Goal: Task Accomplishment & Management: Manage account settings

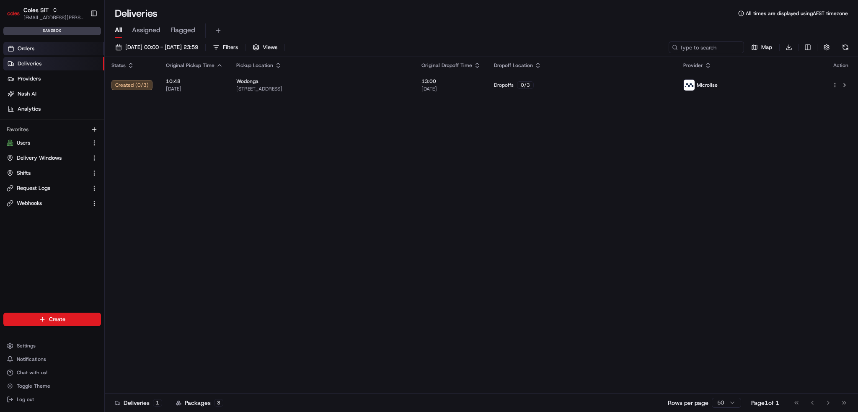
click at [54, 46] on link "Orders" at bounding box center [53, 48] width 101 height 13
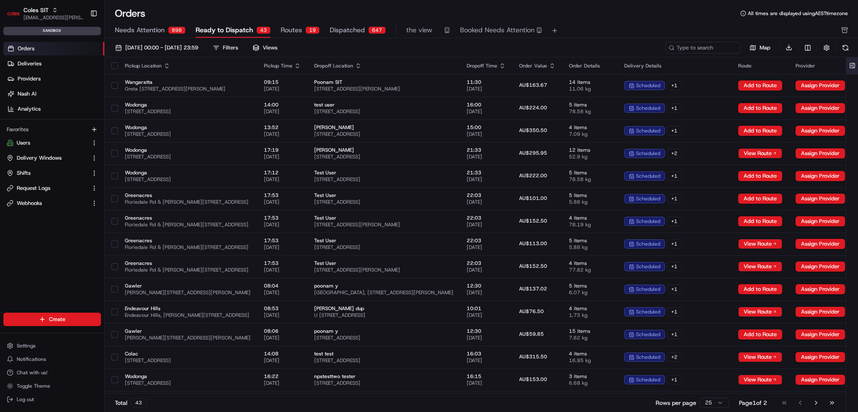
click at [858, 65] on button at bounding box center [853, 65] width 14 height 17
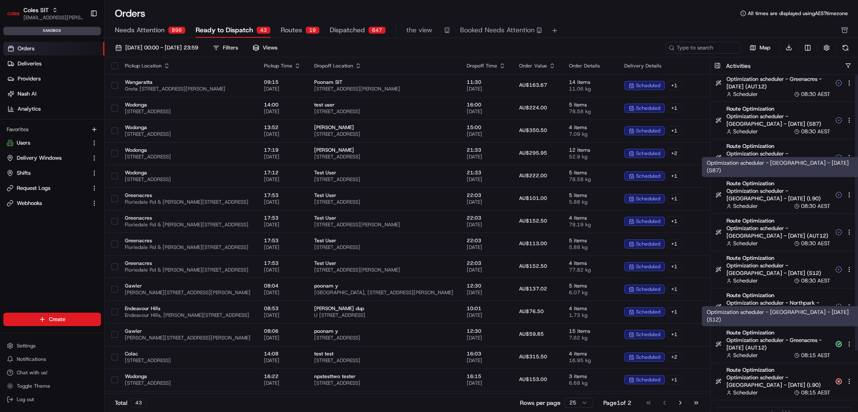
scroll to position [73, 0]
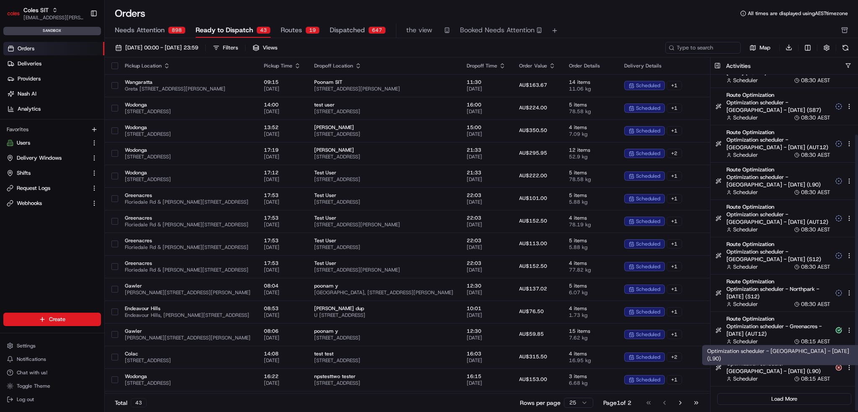
click at [756, 363] on span "Optimization scheduler - [GEOGRAPHIC_DATA] - [DATE] (L90)" at bounding box center [779, 367] width 104 height 15
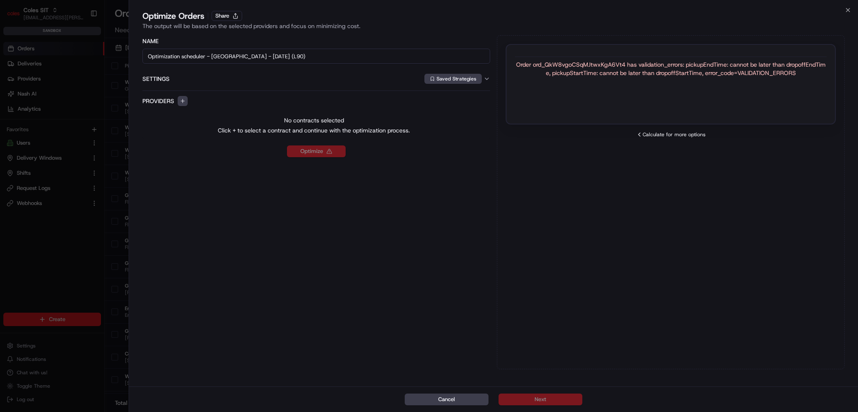
click at [588, 65] on div "Order ord_QkW8vgoCSqMJtwxKgA6Vt4 has validation_errors: pickupEndTime: cannot b…" at bounding box center [671, 68] width 312 height 17
copy div "ord_QkW8vgoCSqMJtwxKgA6Vt4"
click at [847, 10] on icon "button" at bounding box center [848, 10] width 7 height 7
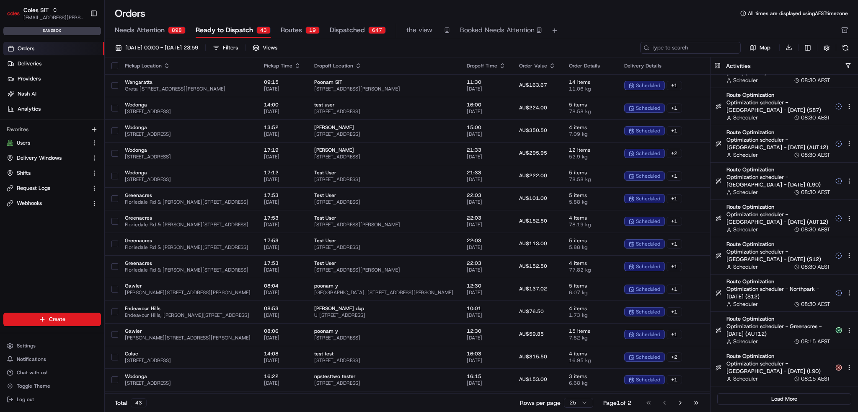
click at [713, 45] on input at bounding box center [690, 48] width 101 height 12
paste input "ord_QkW8vgoCSqMJtwxKgA6Vt4"
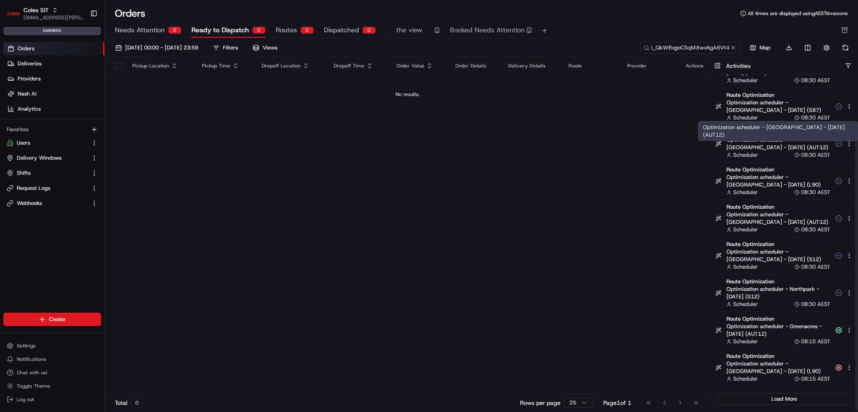
scroll to position [0, 8]
type input "ord_QkW8vgoCSqMJtwxKgA6Vt4"
click at [170, 25] on button "Needs Attention 1" at bounding box center [148, 30] width 67 height 14
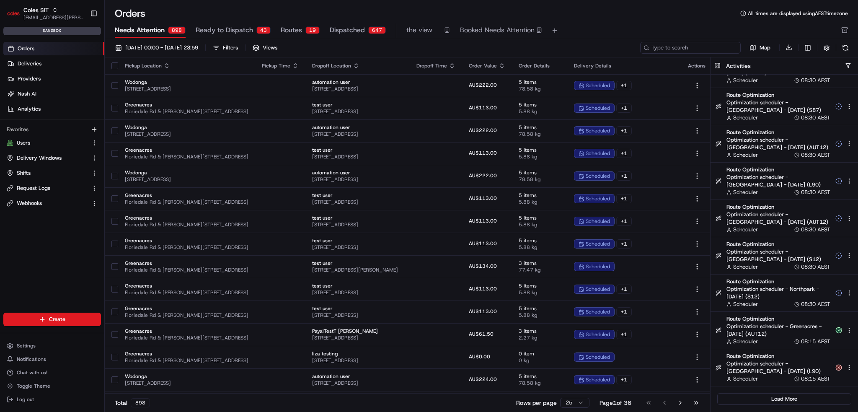
click at [692, 45] on input at bounding box center [690, 48] width 101 height 12
paste input "ord_QkW8vgoCSqMJtwxKgA6Vt4"
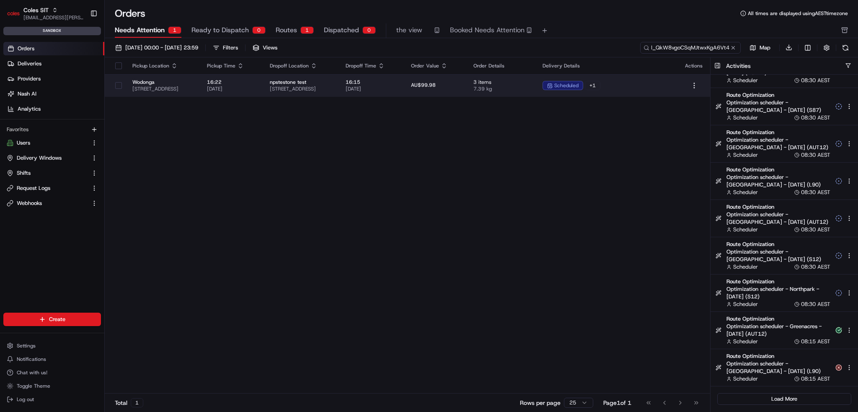
type input "ord_QkW8vgoCSqMJtwxKgA6Vt4"
click at [194, 86] on span "[STREET_ADDRESS]" at bounding box center [162, 89] width 61 height 7
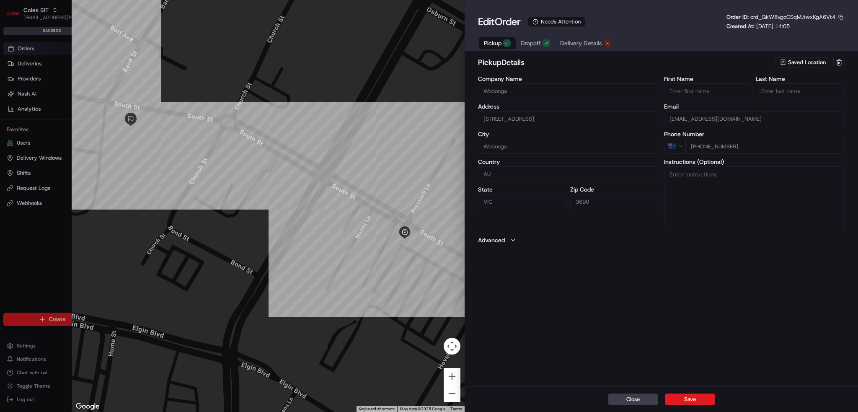
click at [589, 47] on span "Delivery Details" at bounding box center [581, 43] width 42 height 8
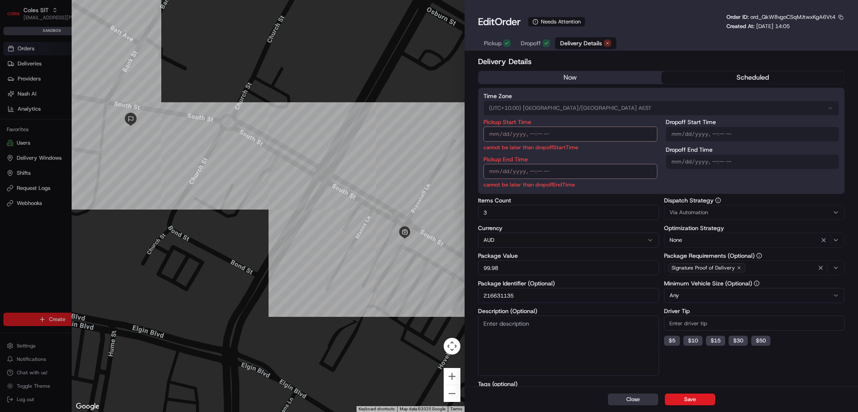
click at [639, 398] on button "Close" at bounding box center [633, 400] width 50 height 12
type input "1"
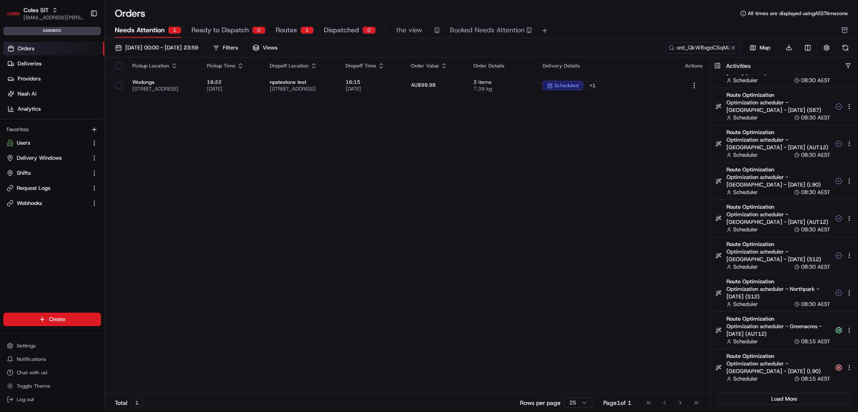
drag, startPoint x: 277, startPoint y: 227, endPoint x: 201, endPoint y: 246, distance: 78.2
click at [201, 246] on div "Pickup Location Pickup Time Dropoff Location Dropoff Time Order Value Order Det…" at bounding box center [408, 225] width 606 height 337
